Goal: Find contact information: Obtain details needed to contact an individual or organization

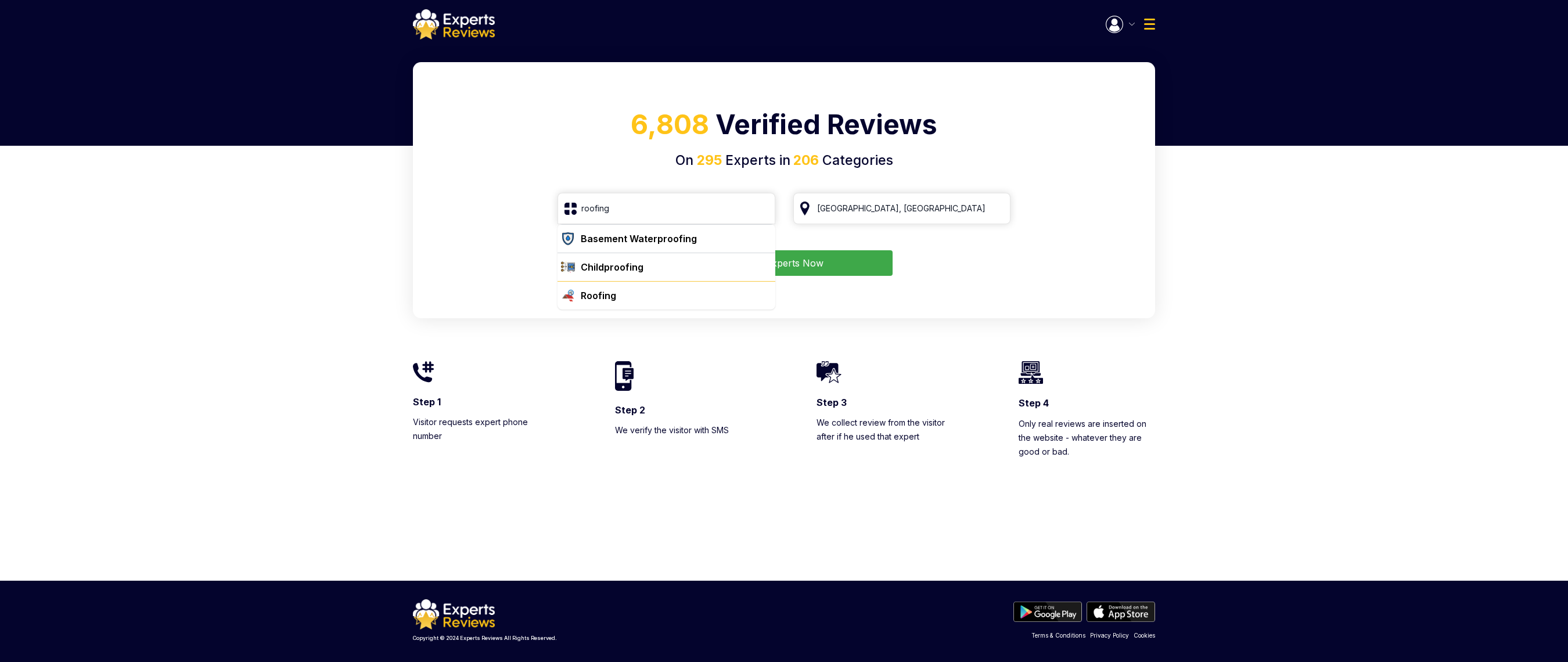
click at [593, 303] on div "Roofing" at bounding box center [598, 295] width 36 height 14
type input "Roofing"
click at [750, 261] on button "Find Experts Now" at bounding box center [785, 263] width 217 height 26
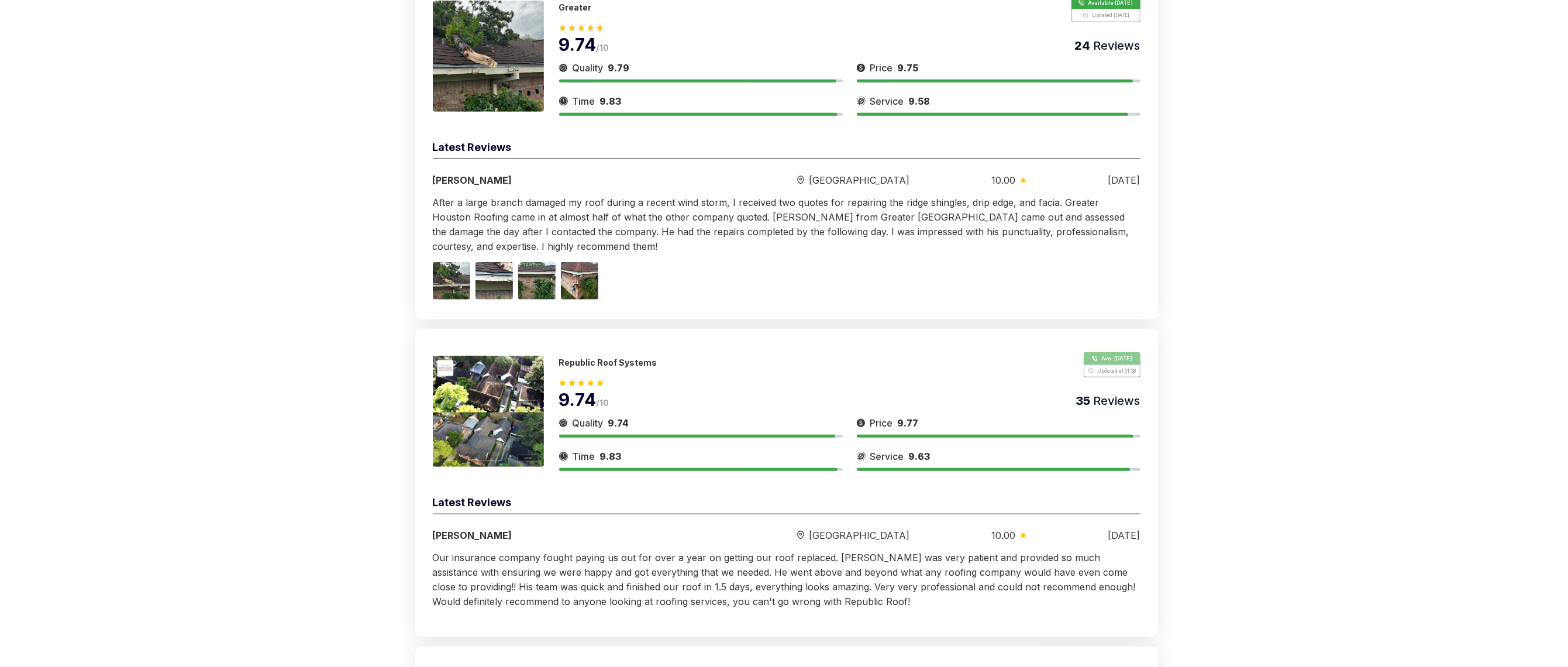
scroll to position [1097, 0]
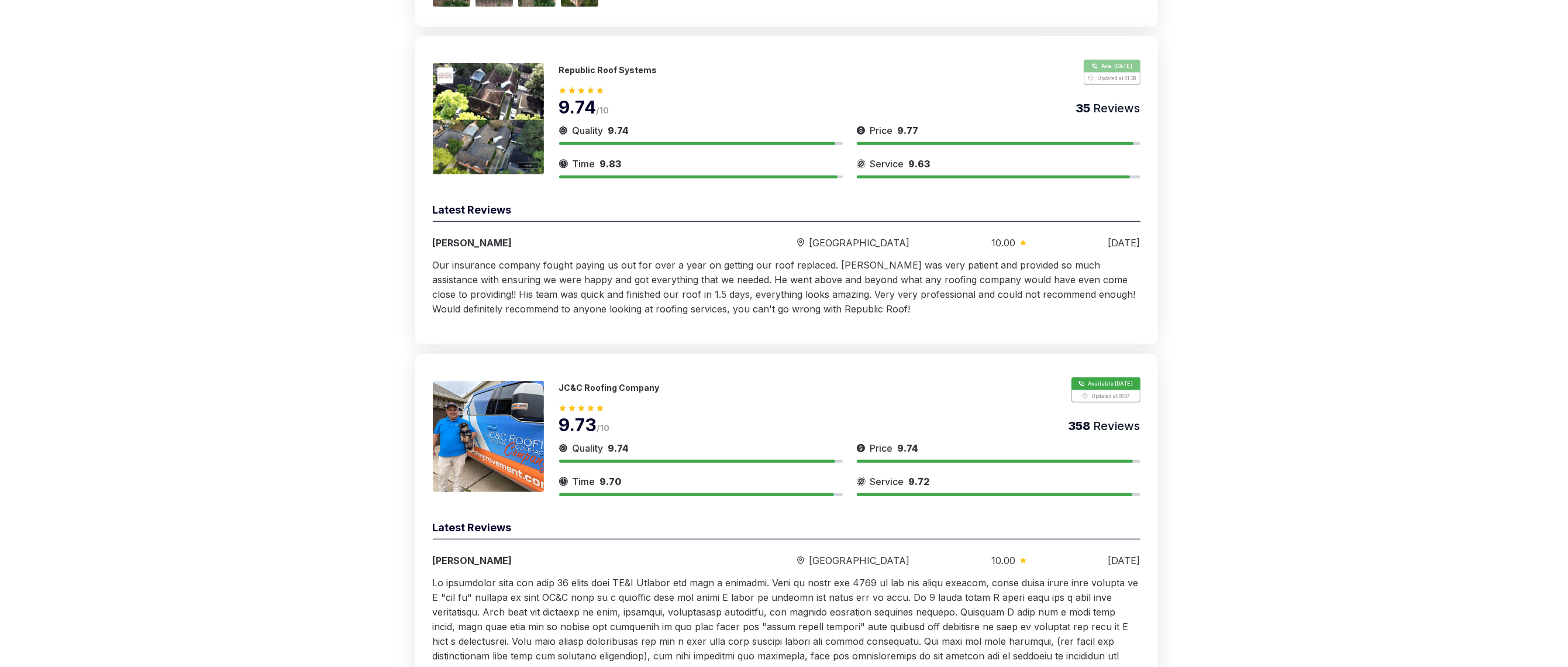
click at [513, 449] on img at bounding box center [488, 436] width 111 height 111
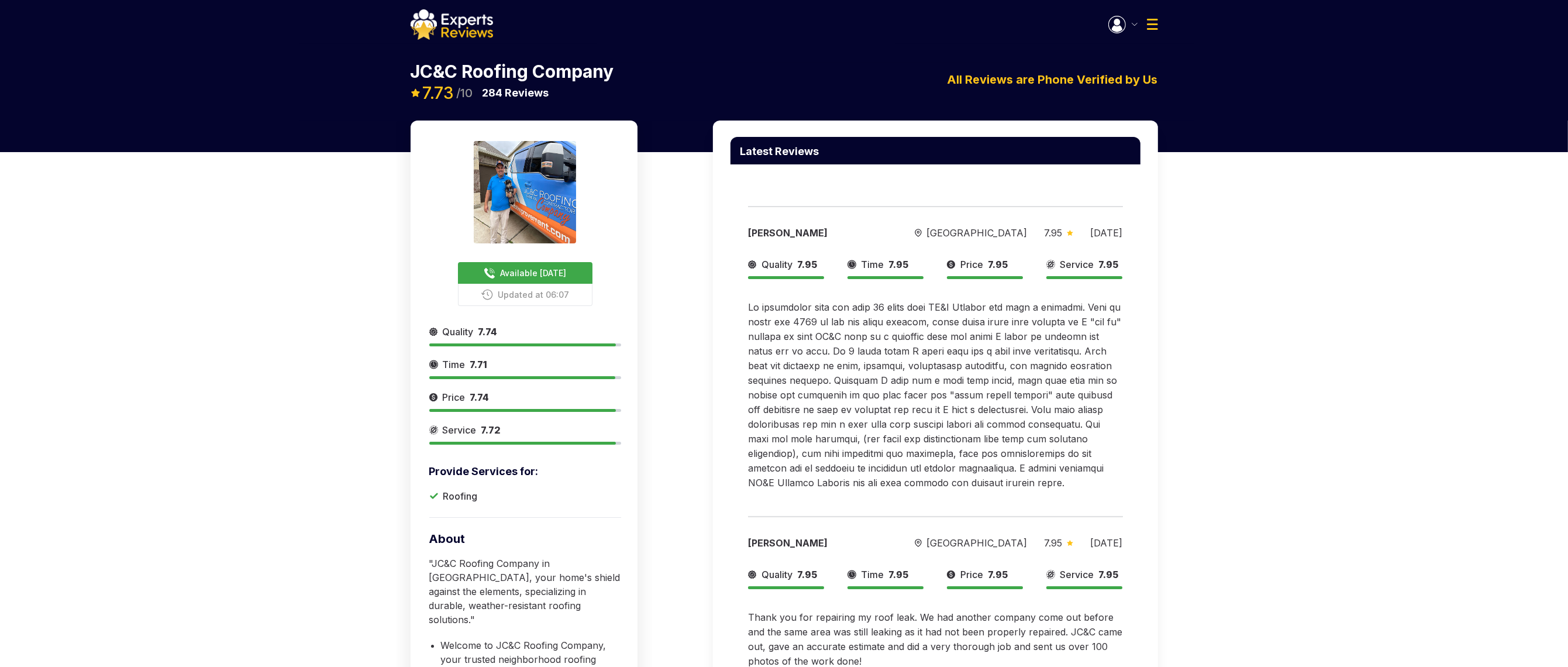
scroll to position [144, 0]
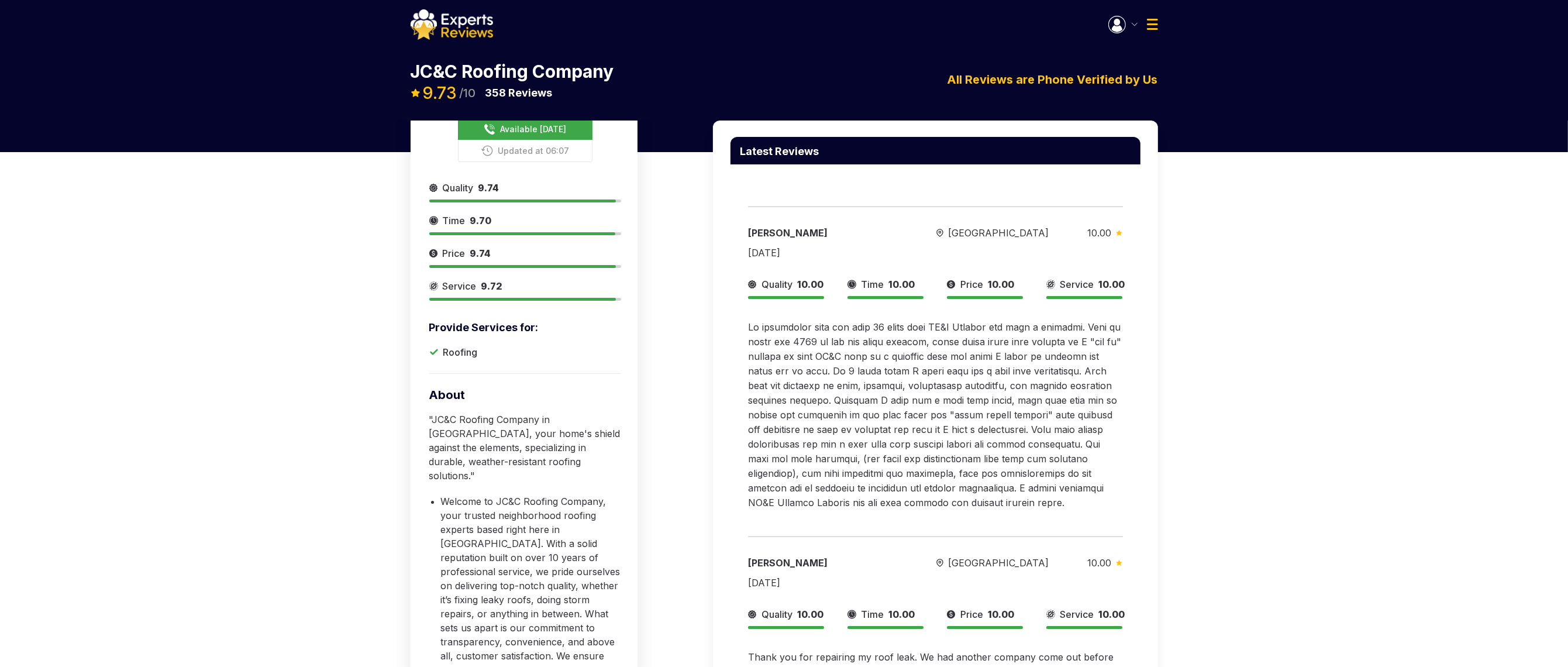
click at [349, 424] on div "Available Today Updated at 06:07 Provide Services for: Roofing Quality 9.74 Tim…" at bounding box center [784, 461] width 1568 height 681
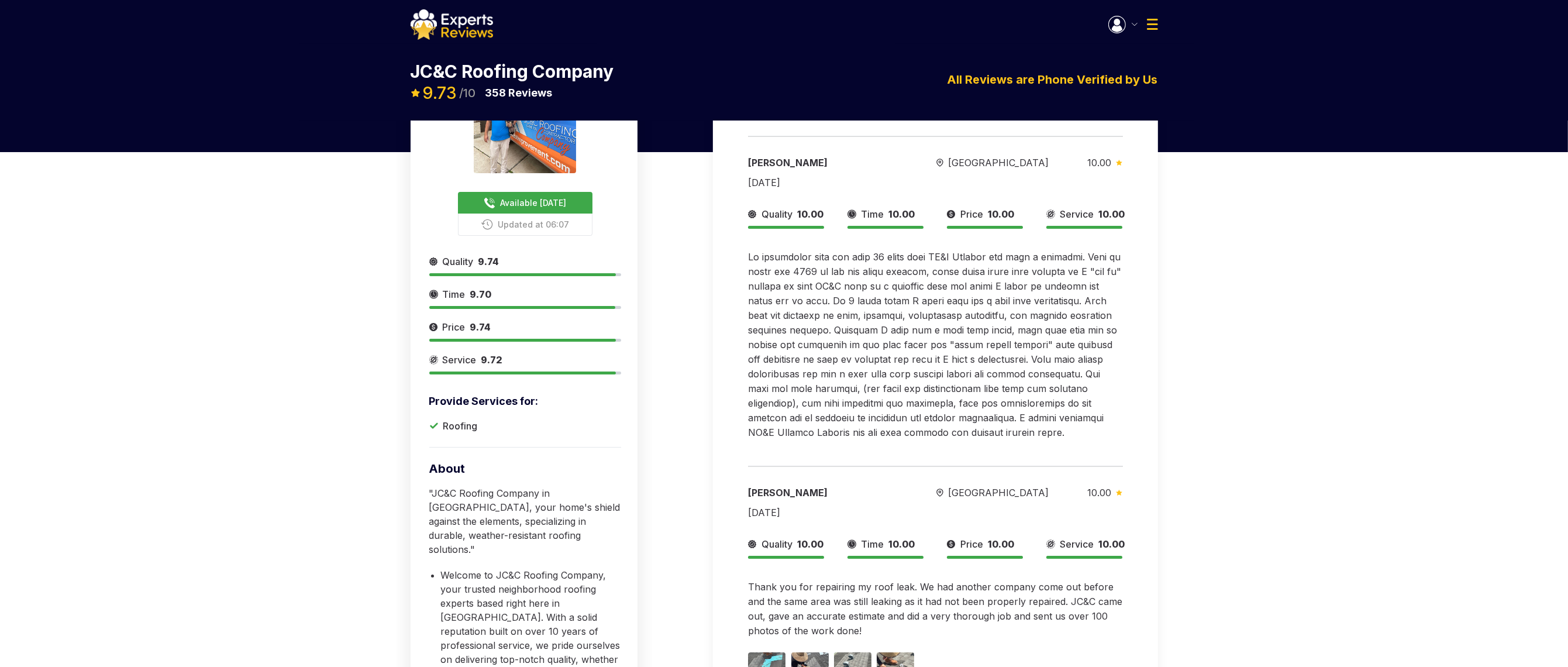
scroll to position [0, 0]
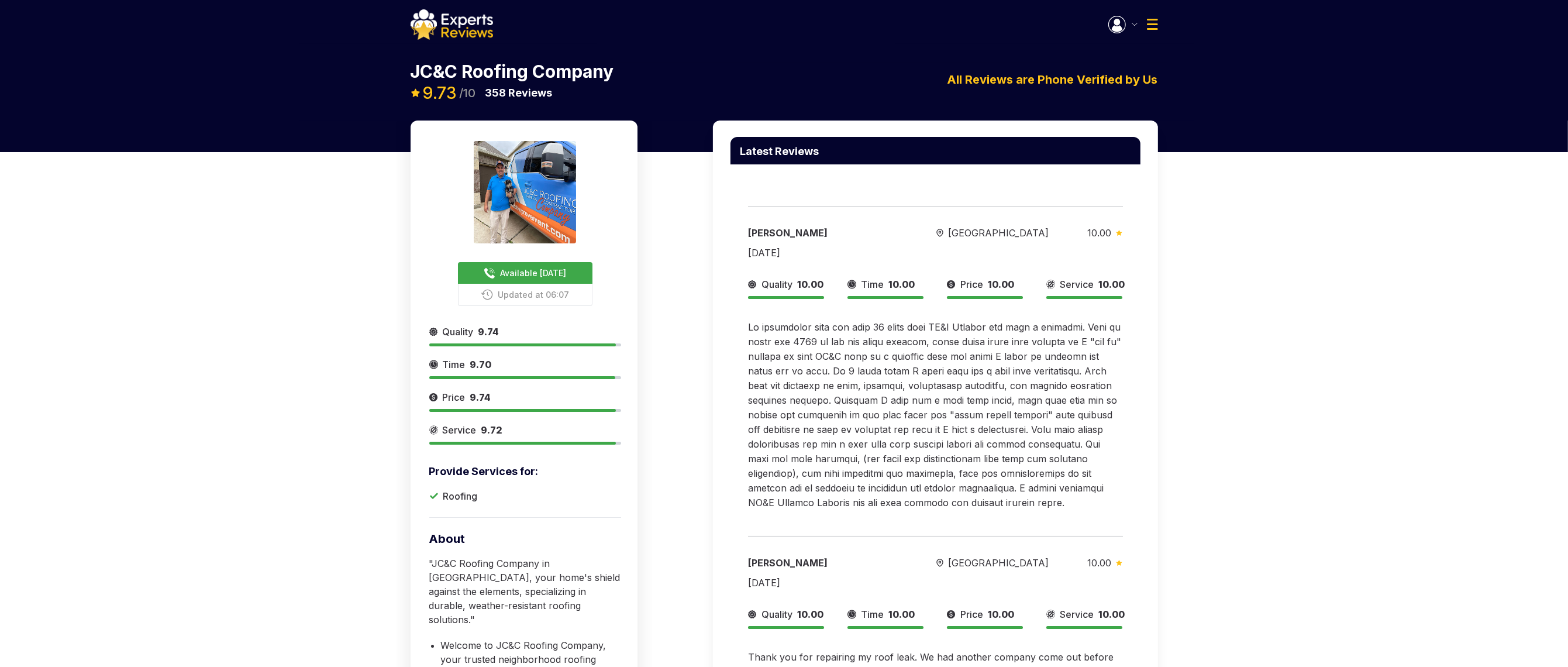
click at [1134, 23] on img "button" at bounding box center [1134, 24] width 6 height 3
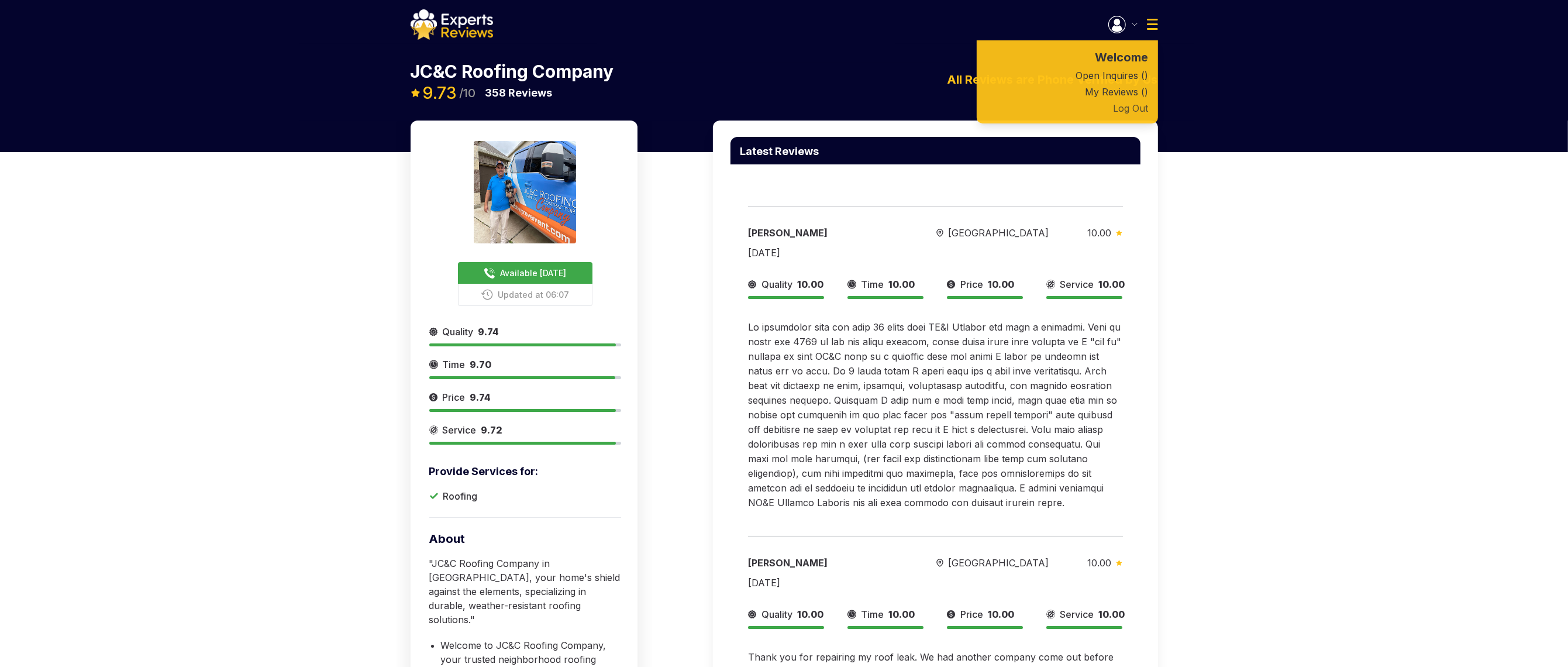
click at [1124, 105] on button "Log Out" at bounding box center [1067, 108] width 181 height 16
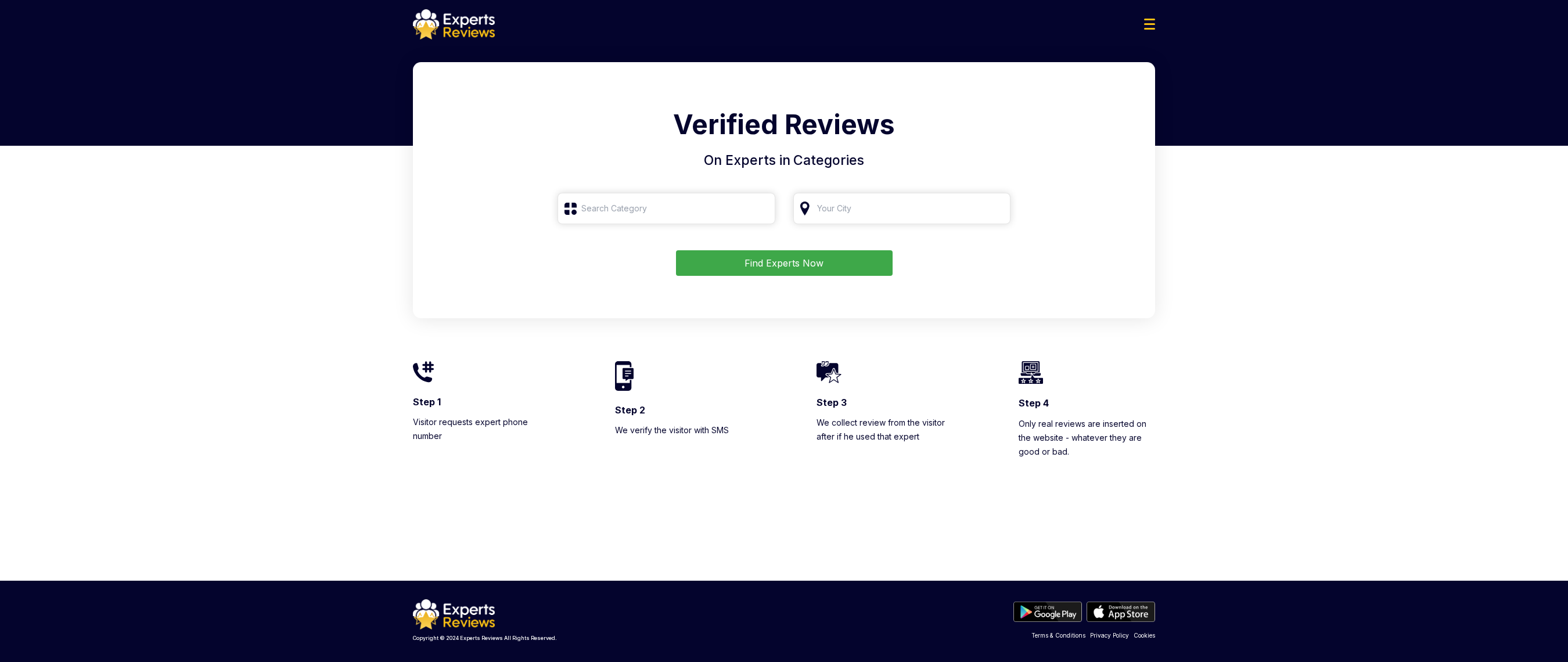
click at [619, 220] on input "search" at bounding box center [667, 208] width 218 height 31
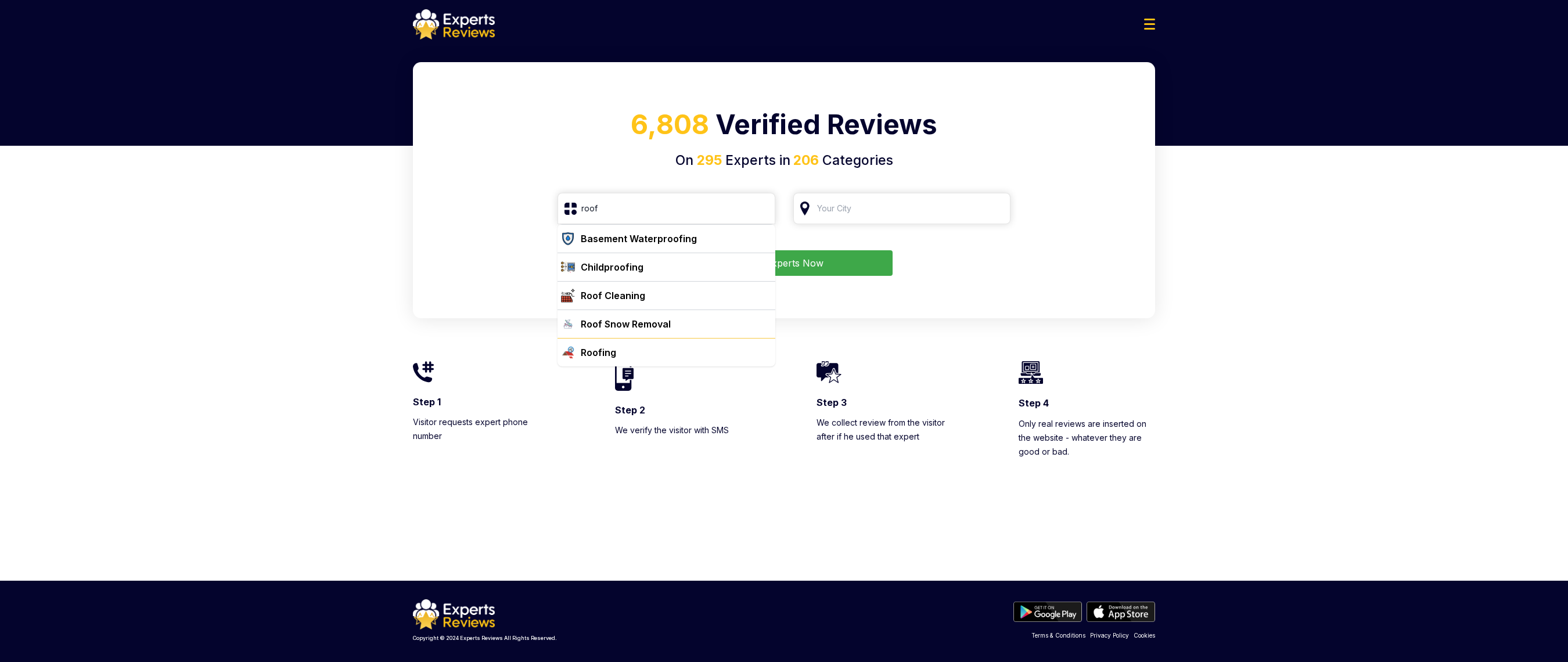
click at [602, 349] on div "Roofing" at bounding box center [598, 352] width 36 height 14
type input "Roofing"
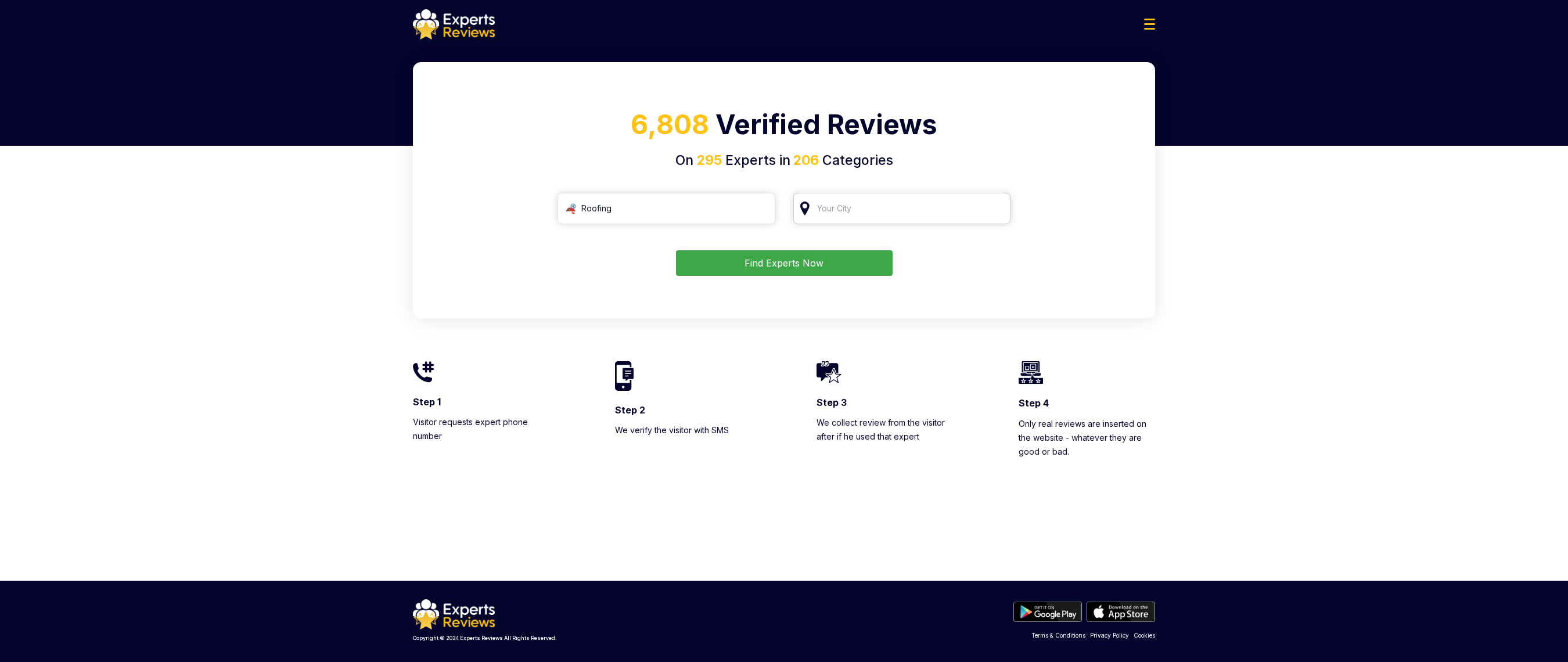
click at [839, 204] on input "search" at bounding box center [902, 208] width 218 height 31
type input "hospital"
click at [876, 210] on input "hospital" at bounding box center [902, 208] width 218 height 31
click at [861, 209] on input "search" at bounding box center [902, 208] width 218 height 31
type input "Roofing"
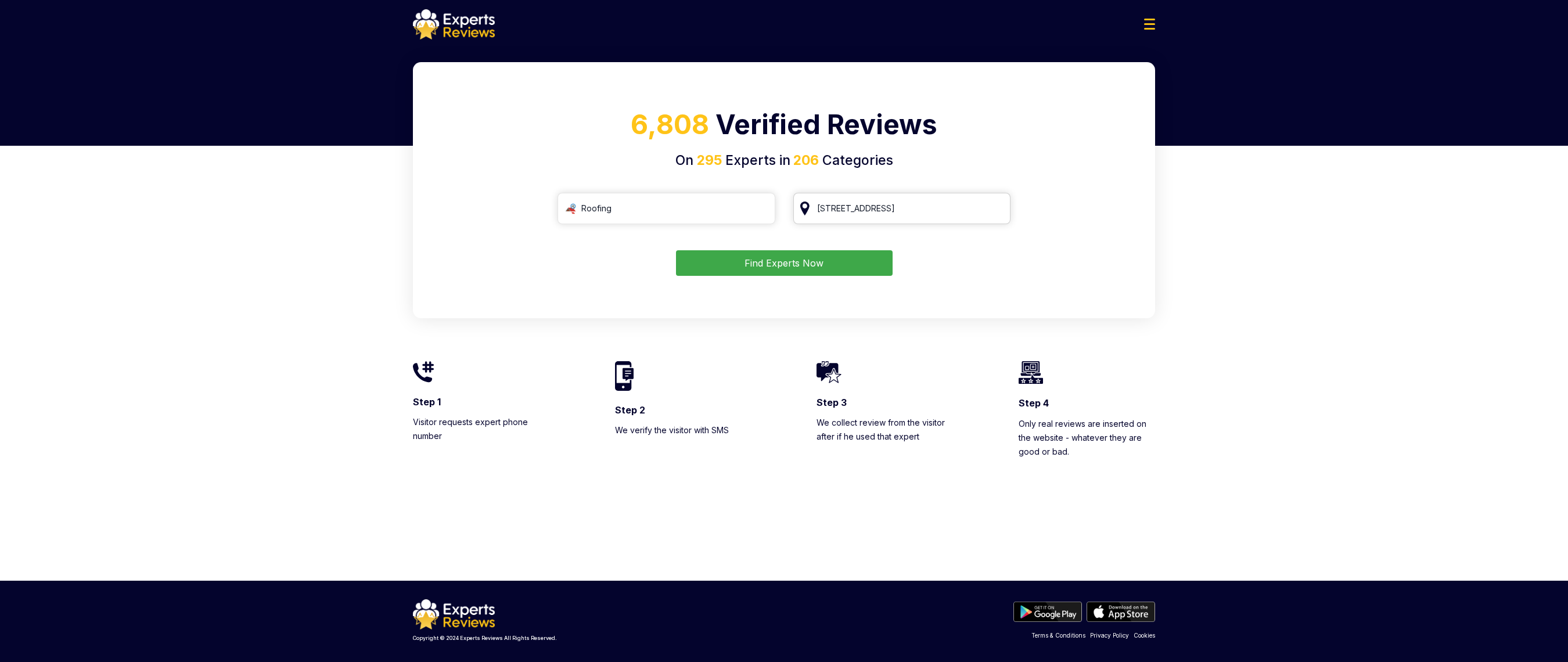
click at [861, 209] on input "[STREET_ADDRESS]" at bounding box center [902, 208] width 218 height 31
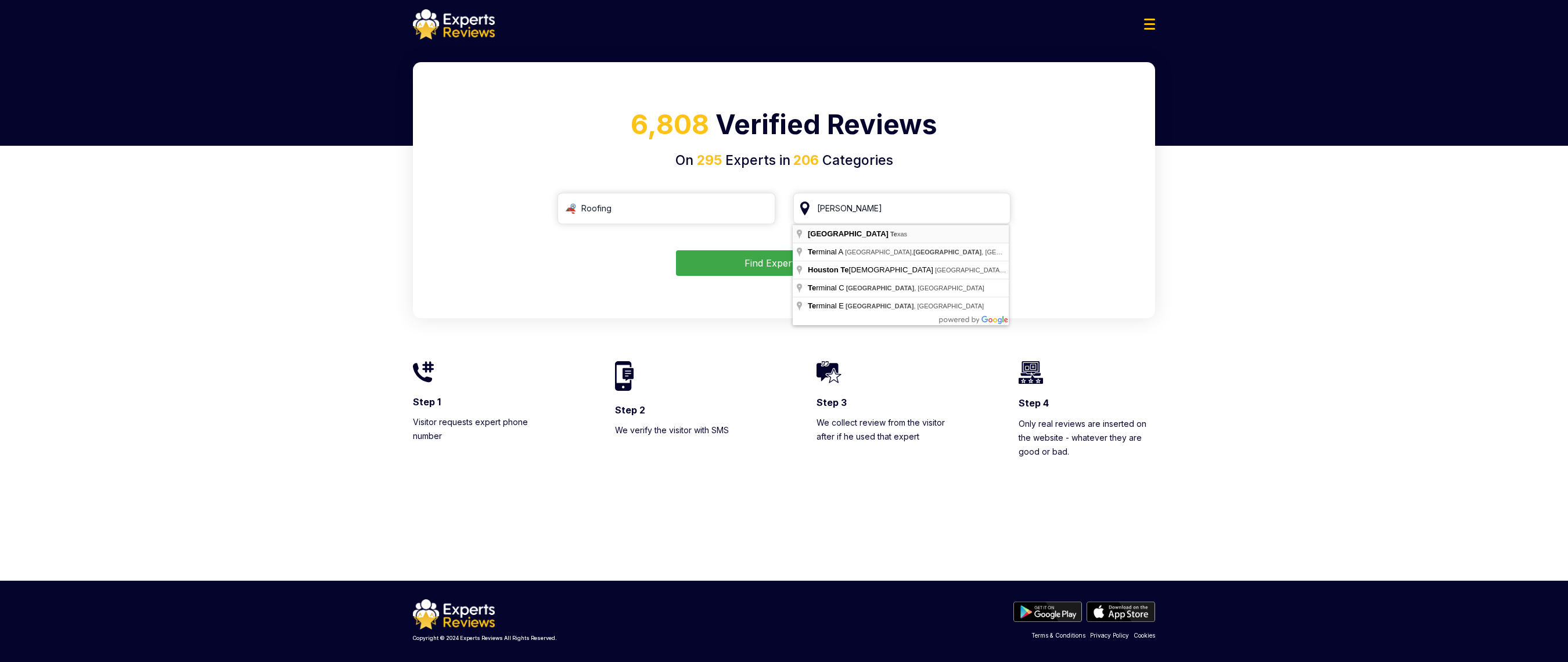
type input "[GEOGRAPHIC_DATA], [US_STATE]"
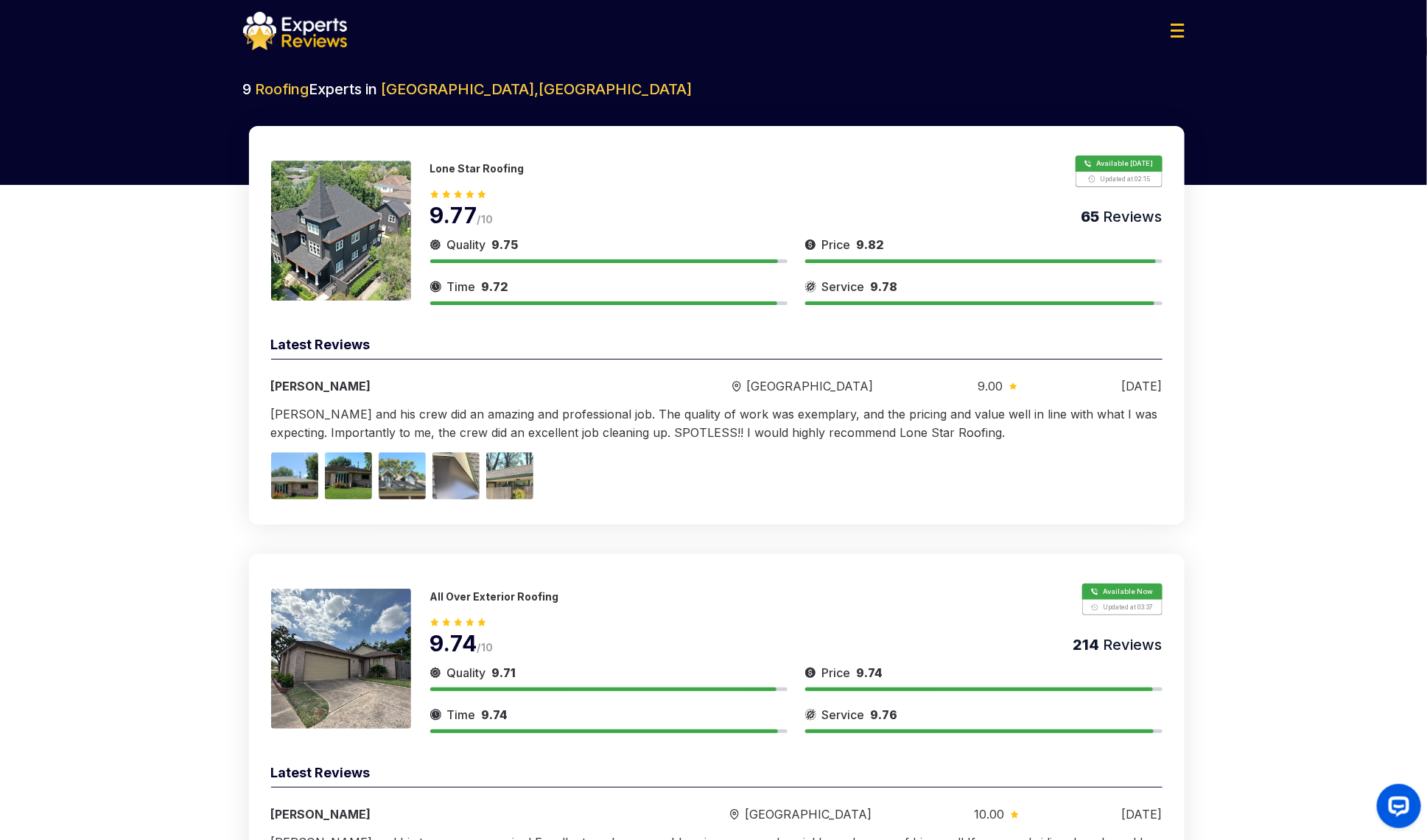
drag, startPoint x: 1254, startPoint y: 202, endPoint x: 1183, endPoint y: 200, distance: 71.0
click at [1089, 179] on button "Show Number" at bounding box center [1119, 171] width 86 height 32
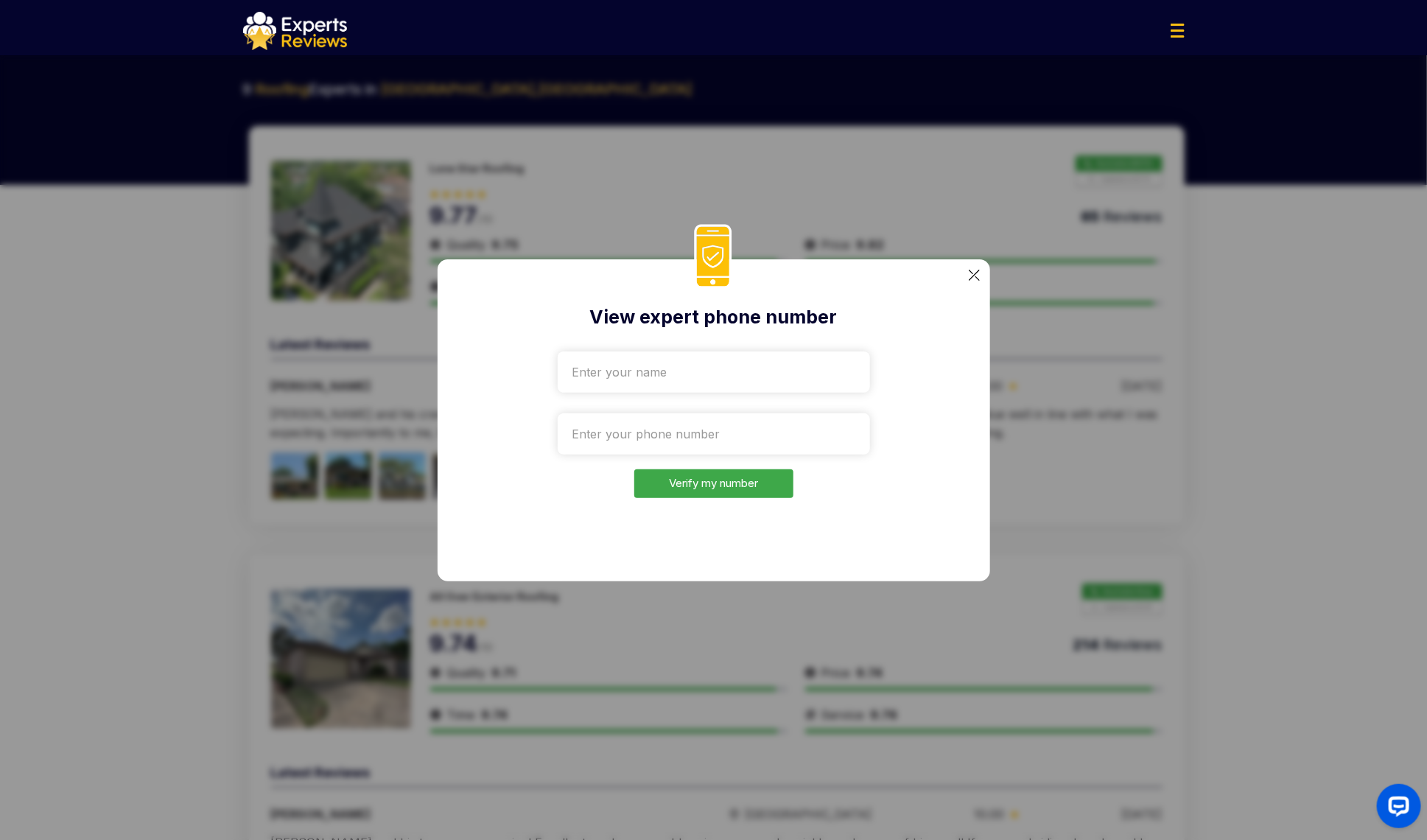
click at [711, 359] on input "text" at bounding box center [714, 372] width 312 height 41
click at [970, 275] on img at bounding box center [975, 275] width 11 height 11
